Goal: Book appointment/travel/reservation

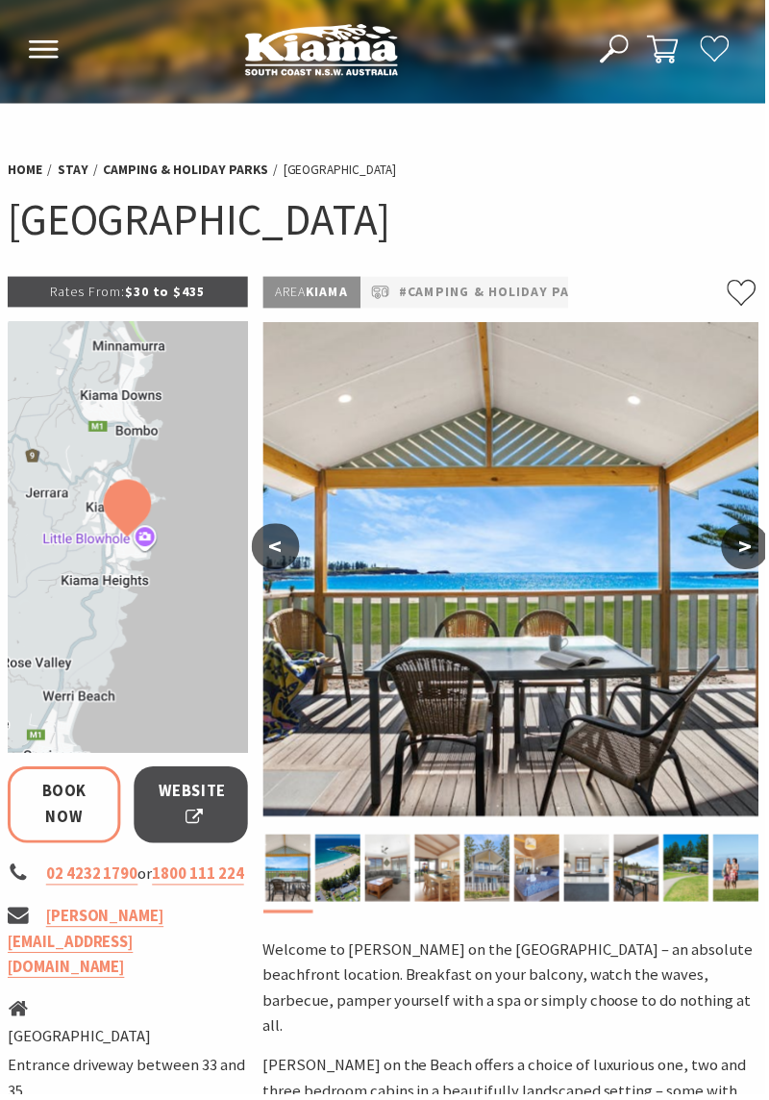
select select "3"
select select "2"
click at [751, 548] on button ">" at bounding box center [749, 549] width 48 height 46
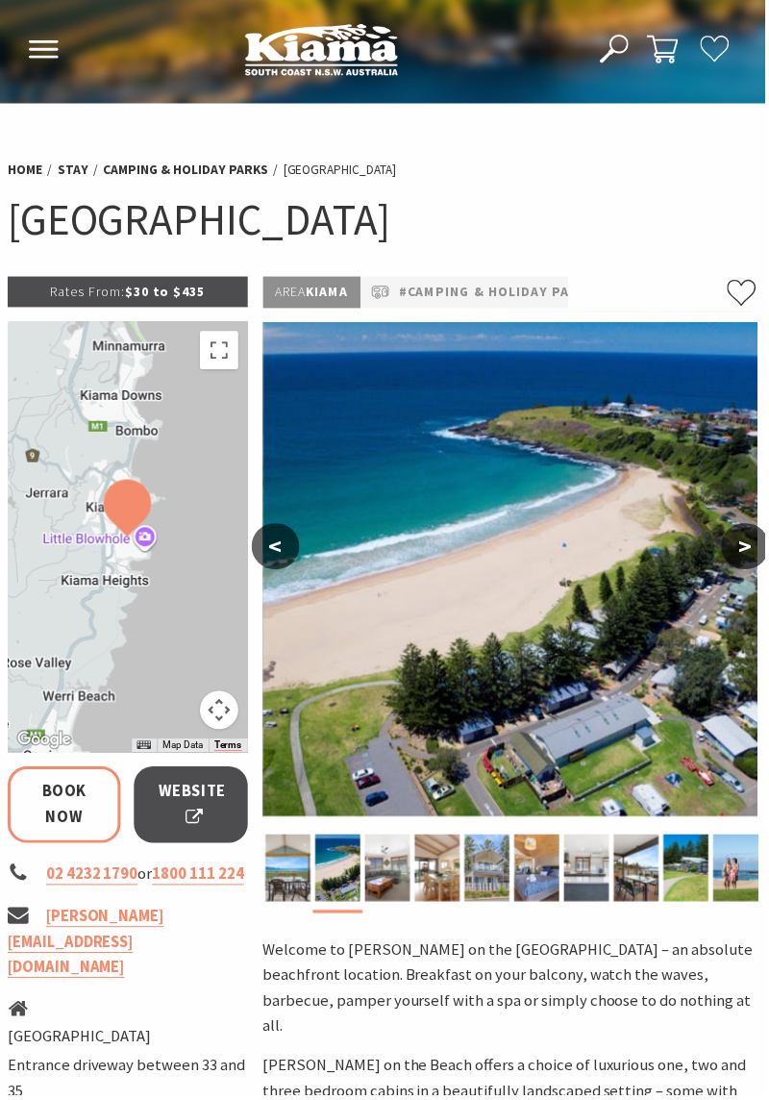
click at [740, 550] on button ">" at bounding box center [749, 549] width 48 height 46
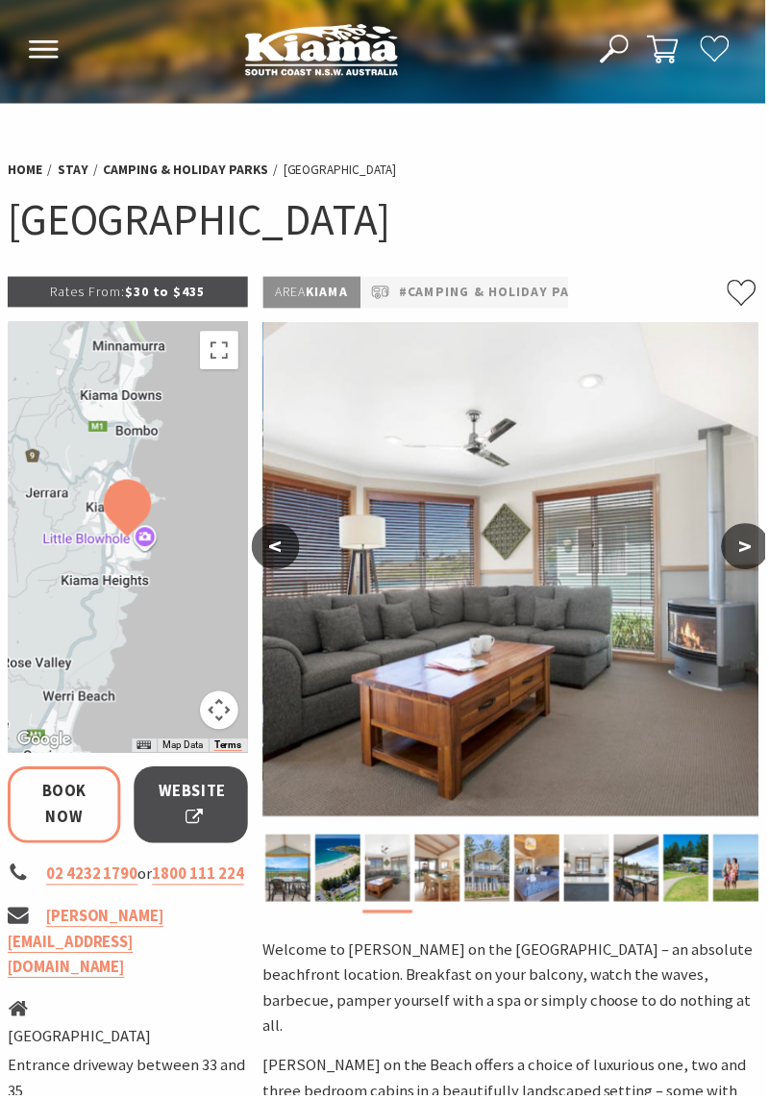
click at [740, 549] on button ">" at bounding box center [749, 549] width 48 height 46
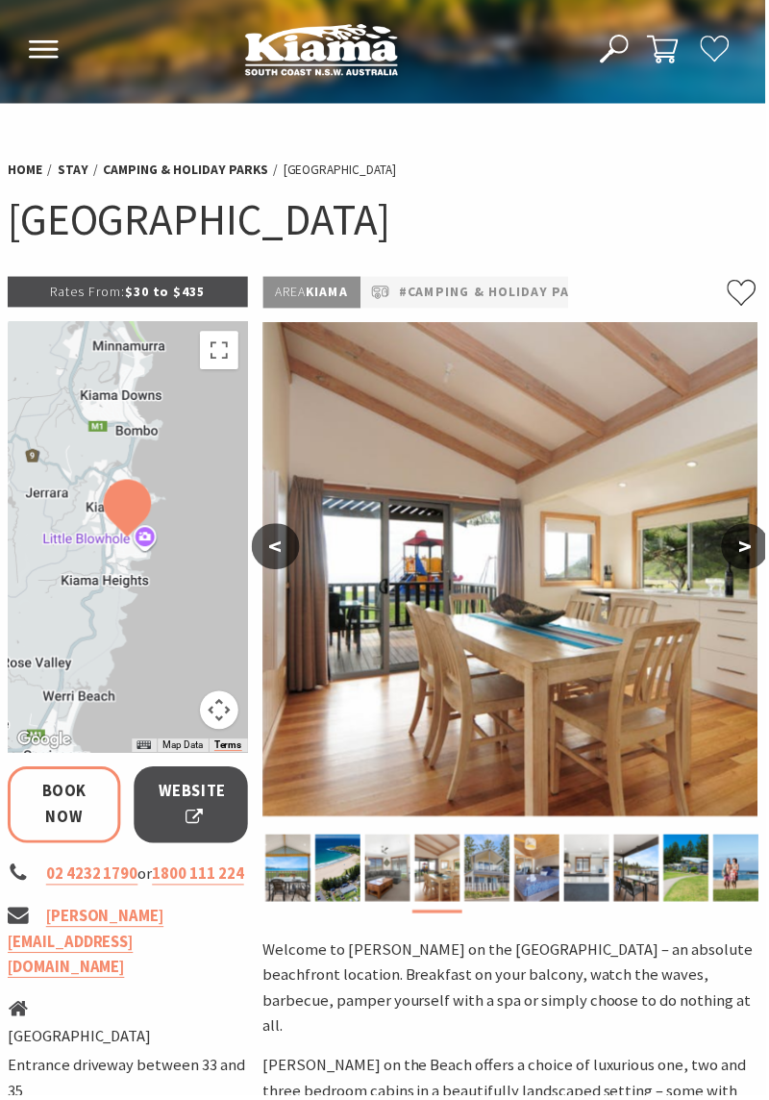
click at [746, 547] on button ">" at bounding box center [749, 549] width 48 height 46
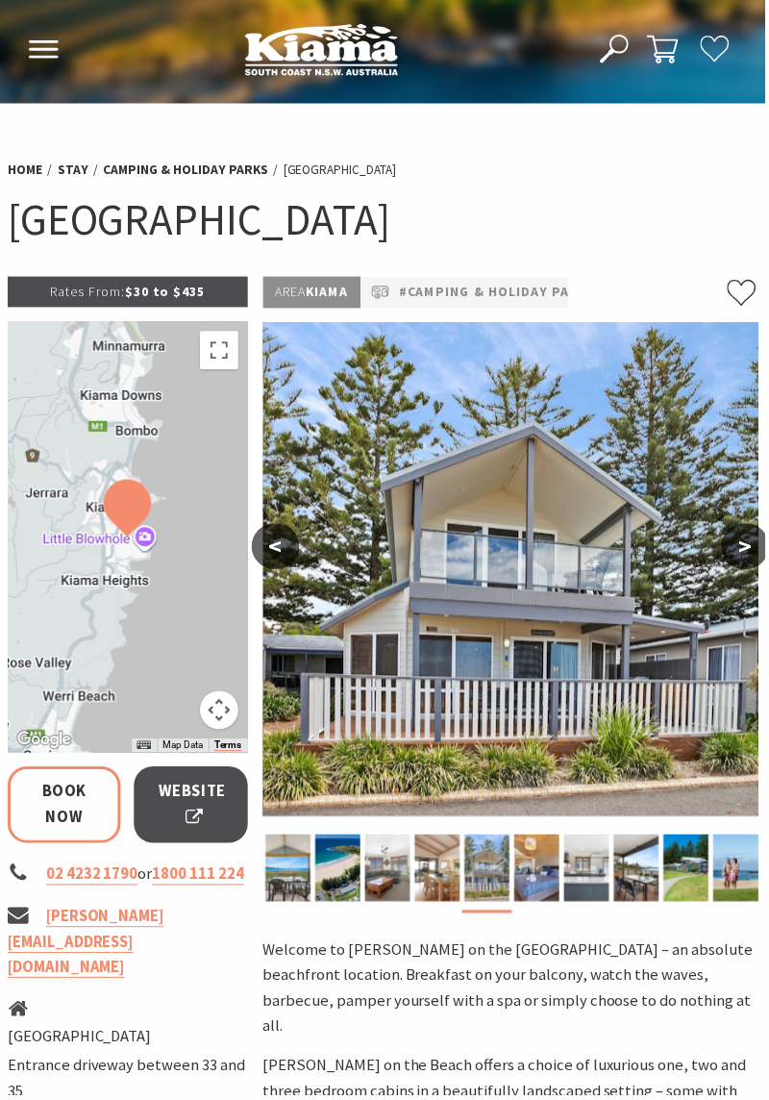
click at [738, 549] on button ">" at bounding box center [749, 549] width 48 height 46
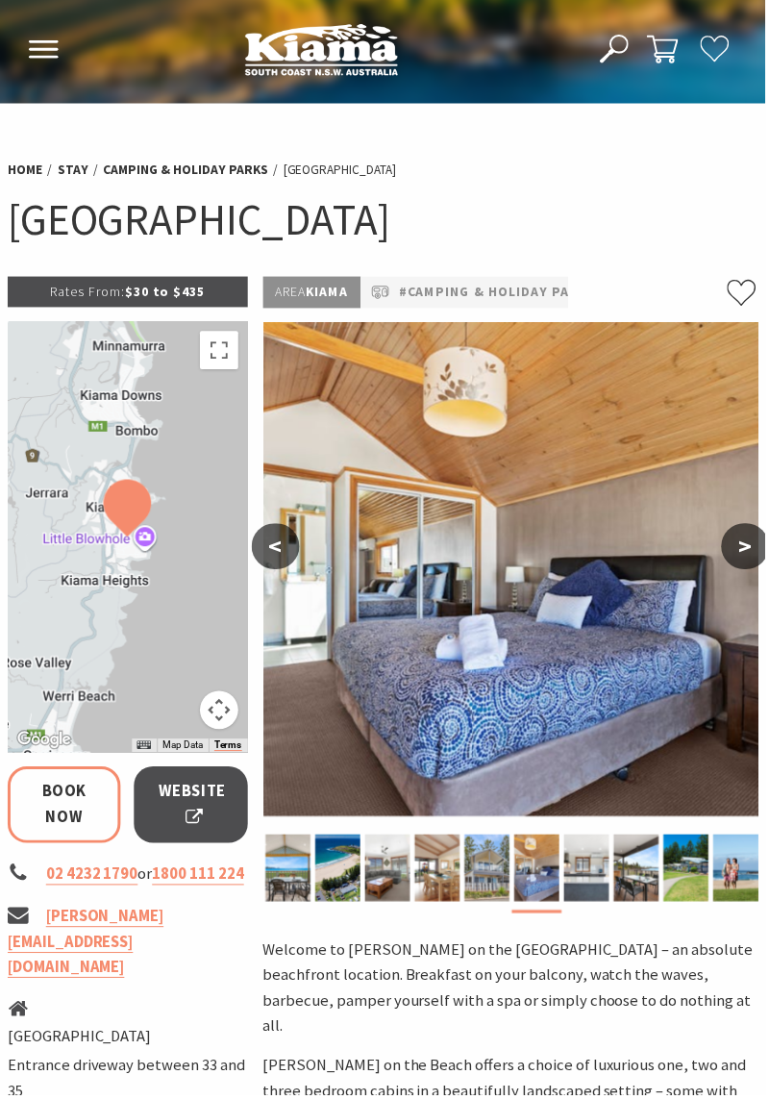
click at [738, 548] on button ">" at bounding box center [749, 549] width 48 height 46
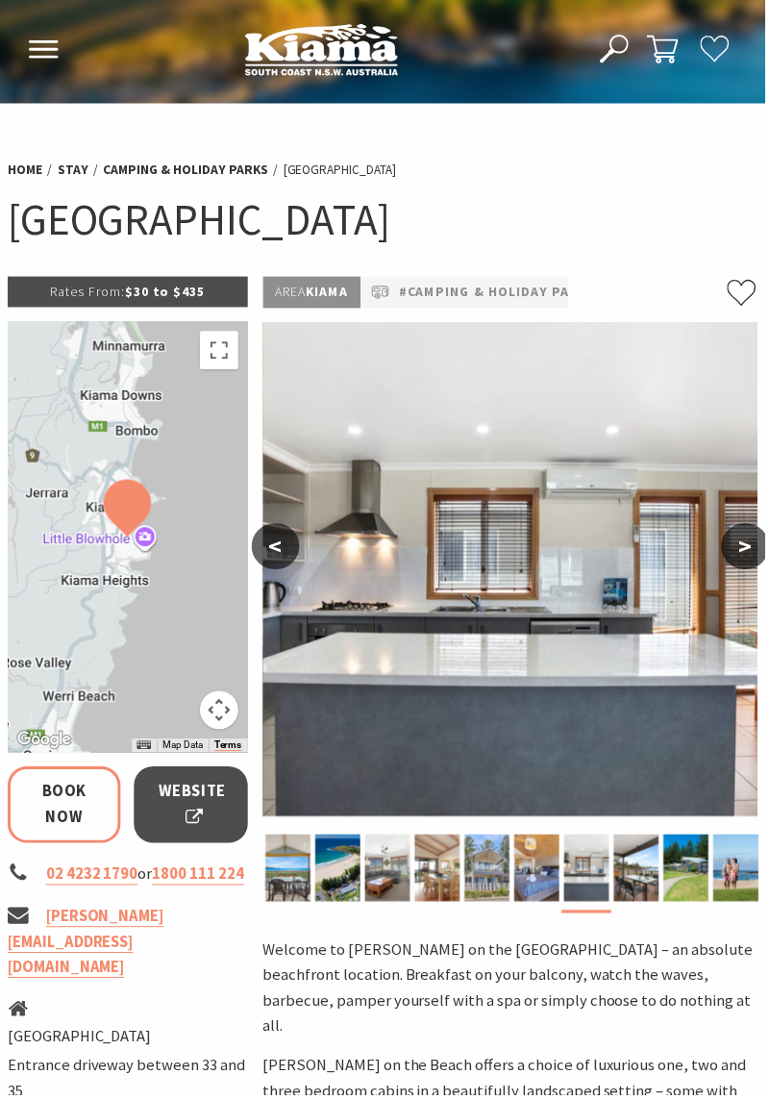
click at [742, 550] on button ">" at bounding box center [749, 549] width 48 height 46
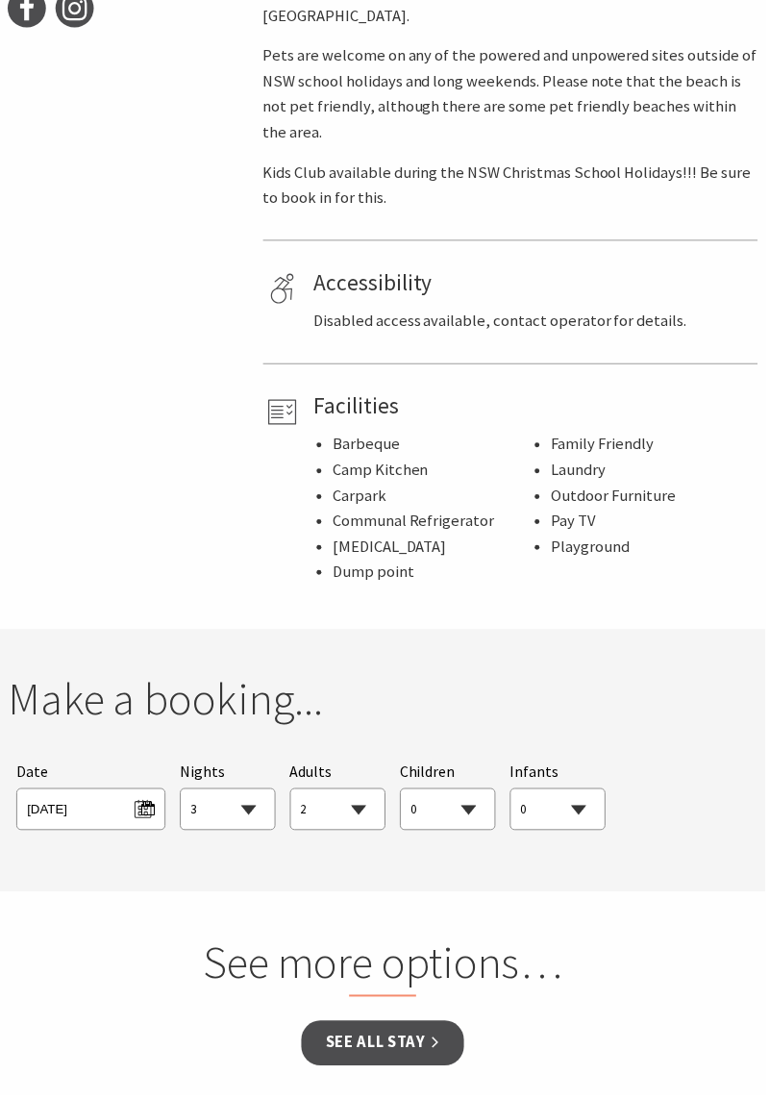
scroll to position [1236, 0]
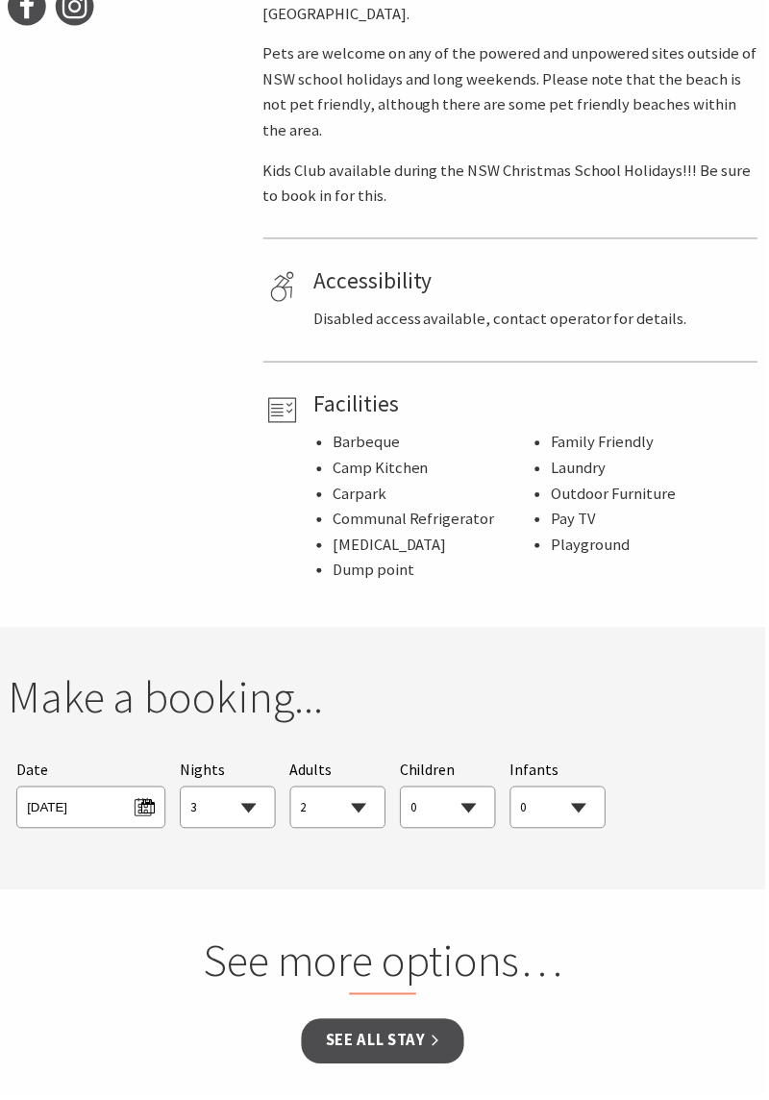
click at [471, 791] on select "0 1 2 3 4 5 6 7 8 9 10 11 12 13 14 15 16 17 18 19 20 21 22 23 24 25 26 27 28 29…" at bounding box center [450, 812] width 94 height 42
select select "2"
click at [403, 791] on select "0 1 2 3 4 5 6 7 8 9 10 11 12 13 14 15 16 17 18 19 20 21 22 23 24 25 26 27 28 29…" at bounding box center [450, 812] width 94 height 42
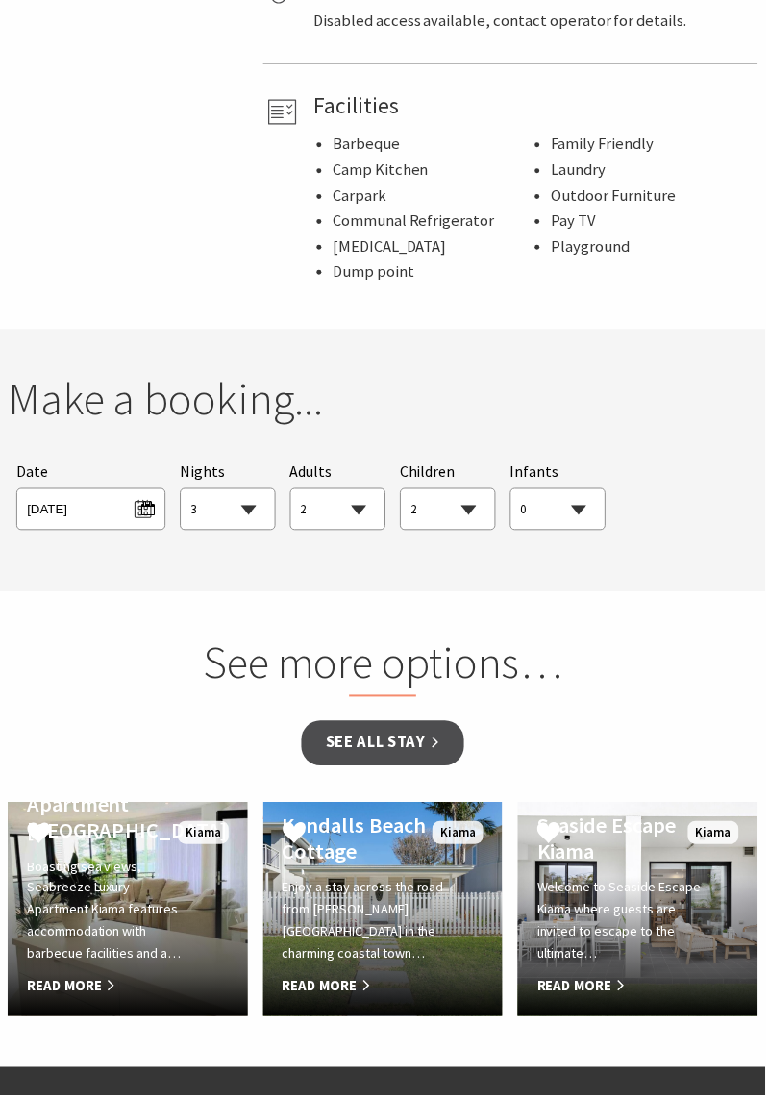
scroll to position [1533, 0]
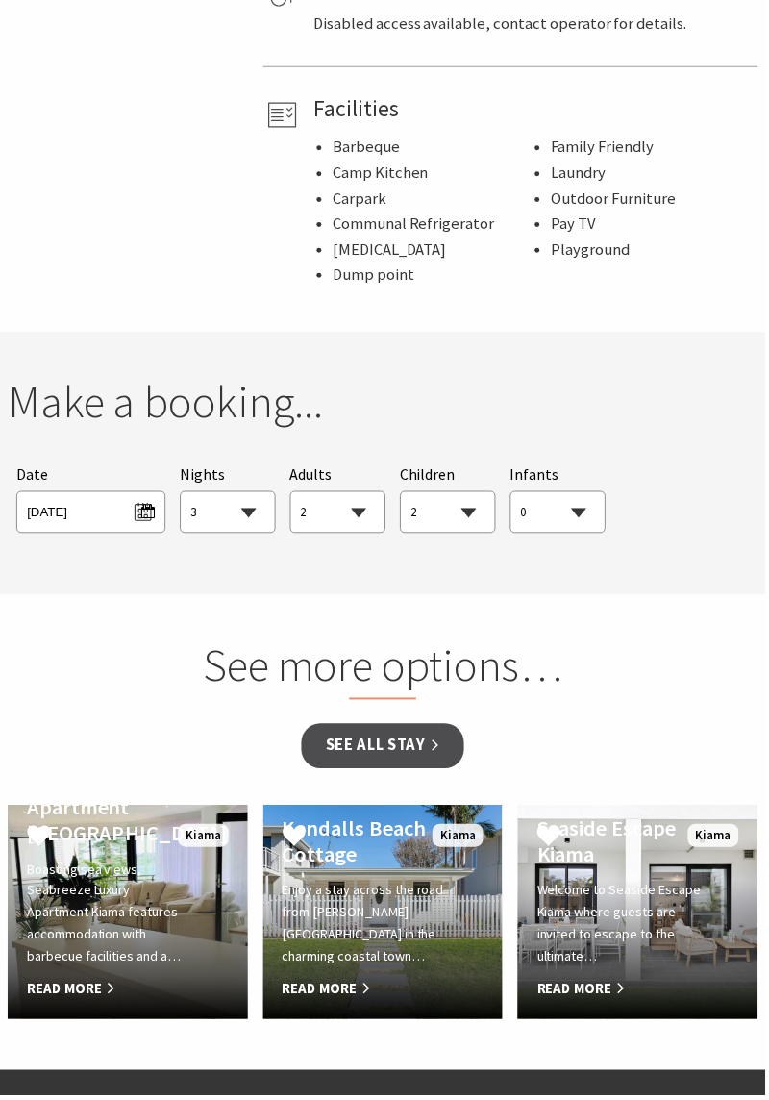
click at [669, 455] on div "Searching for Accommodation Tours Events Car Hire Packages Date [DATE] Nights 1…" at bounding box center [385, 499] width 754 height 89
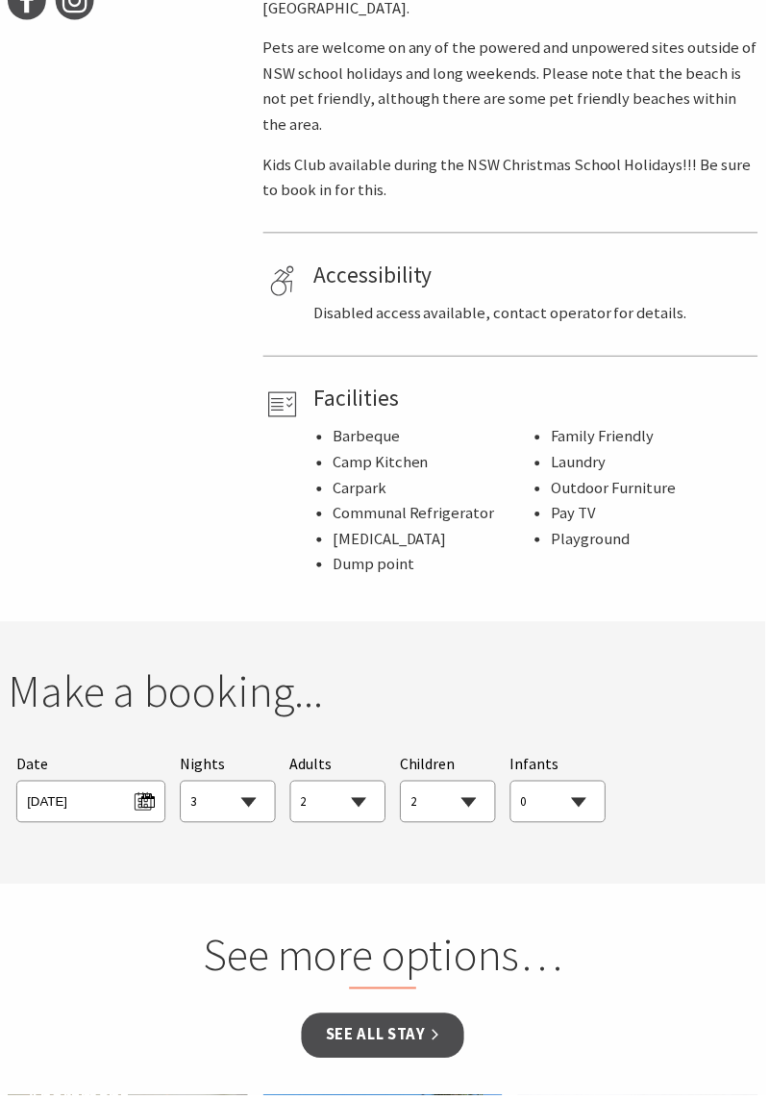
scroll to position [1256, 0]
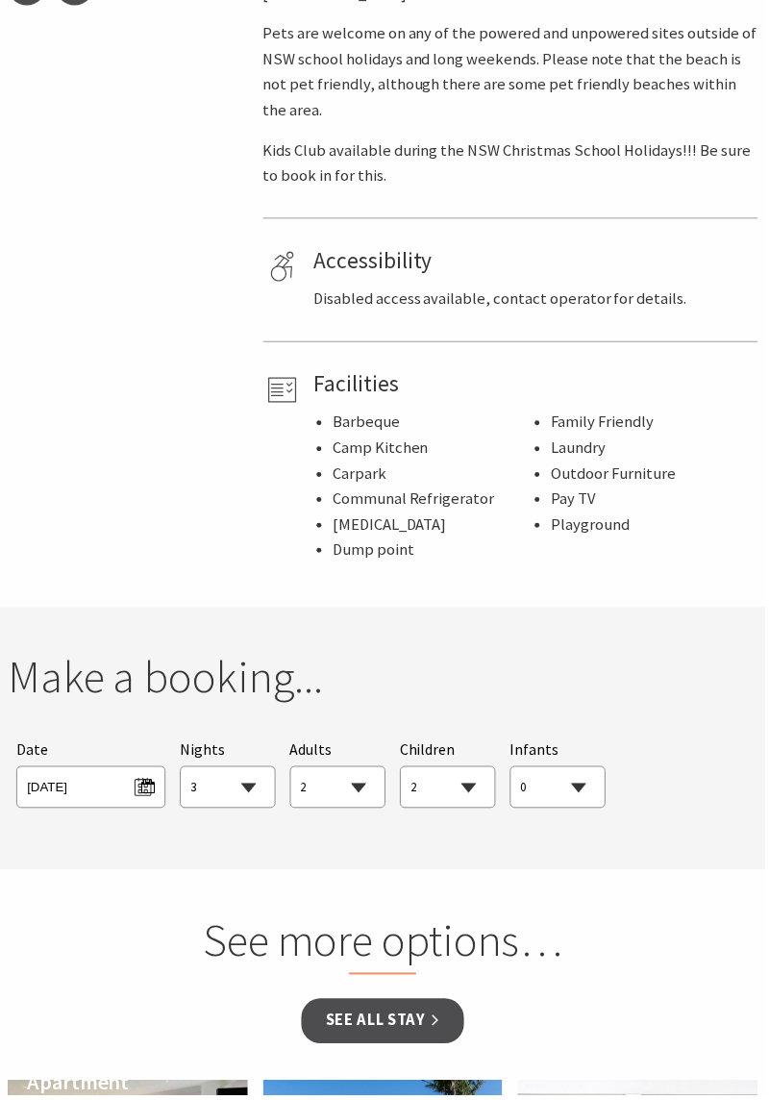
click at [256, 771] on select "1 2 3 4 5 6 7 8 9 10 11 12 13 14 15 16 17 18 19 20 21 22 23 24 25 26 27 28 29 30" at bounding box center [229, 792] width 94 height 42
select select "4"
click at [182, 771] on select "1 2 3 4 5 6 7 8 9 10 11 12 13 14 15 16 17 18 19 20 21 22 23 24 25 26 27 28 29 30" at bounding box center [229, 792] width 94 height 42
click at [399, 1004] on link "See all Stay" at bounding box center [384, 1026] width 163 height 45
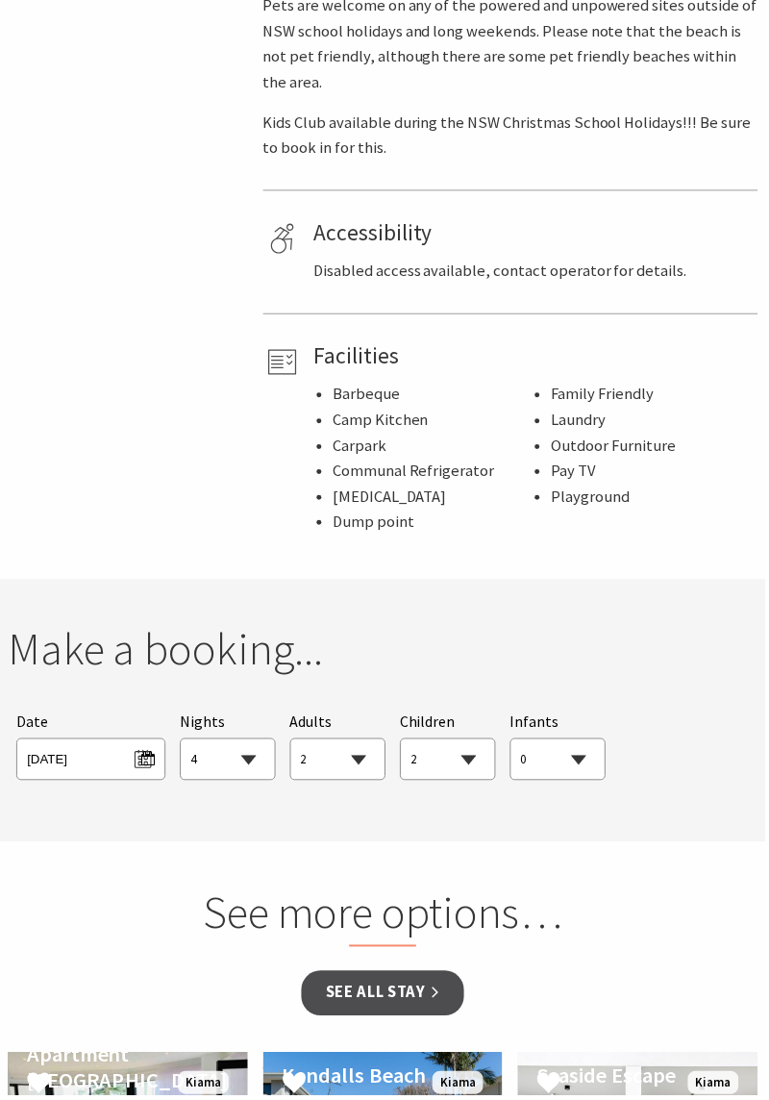
scroll to position [1317, 0]
